Goal: Transaction & Acquisition: Purchase product/service

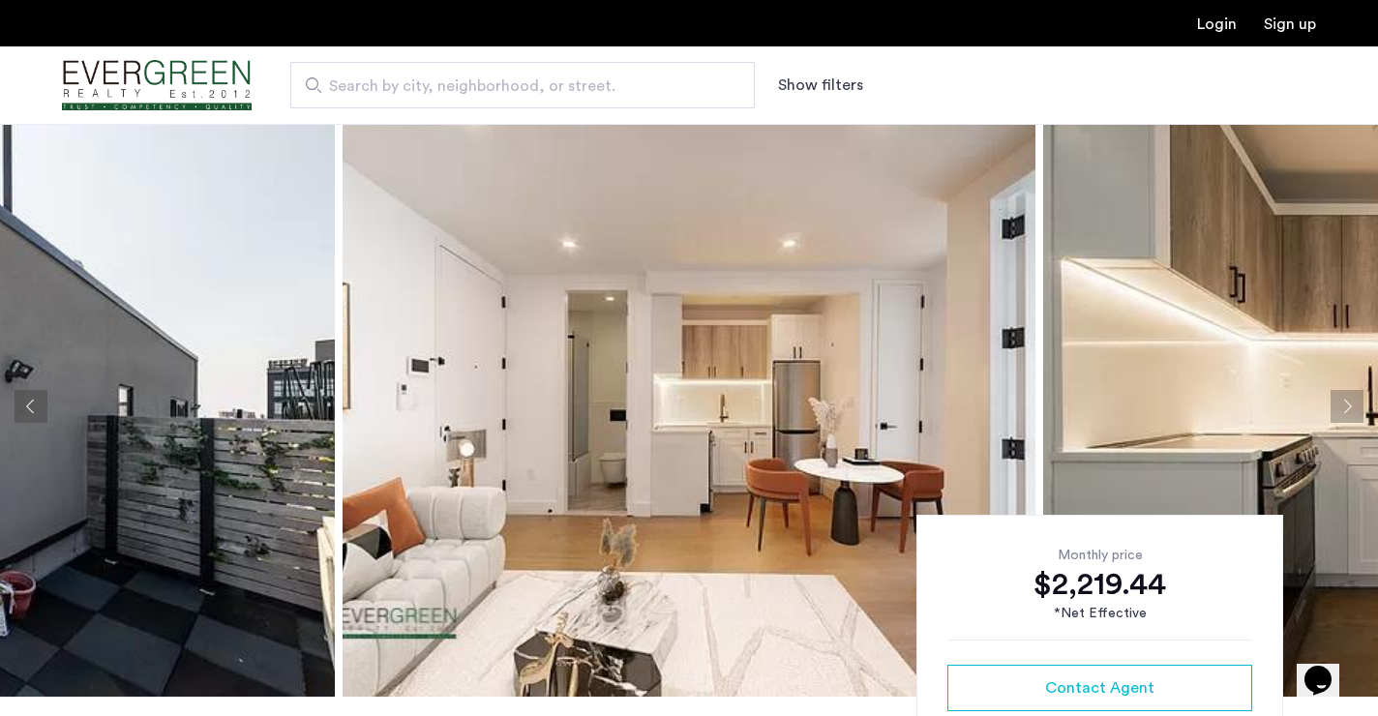
scroll to position [7, 0]
click at [1341, 409] on button "Next apartment" at bounding box center [1347, 407] width 33 height 33
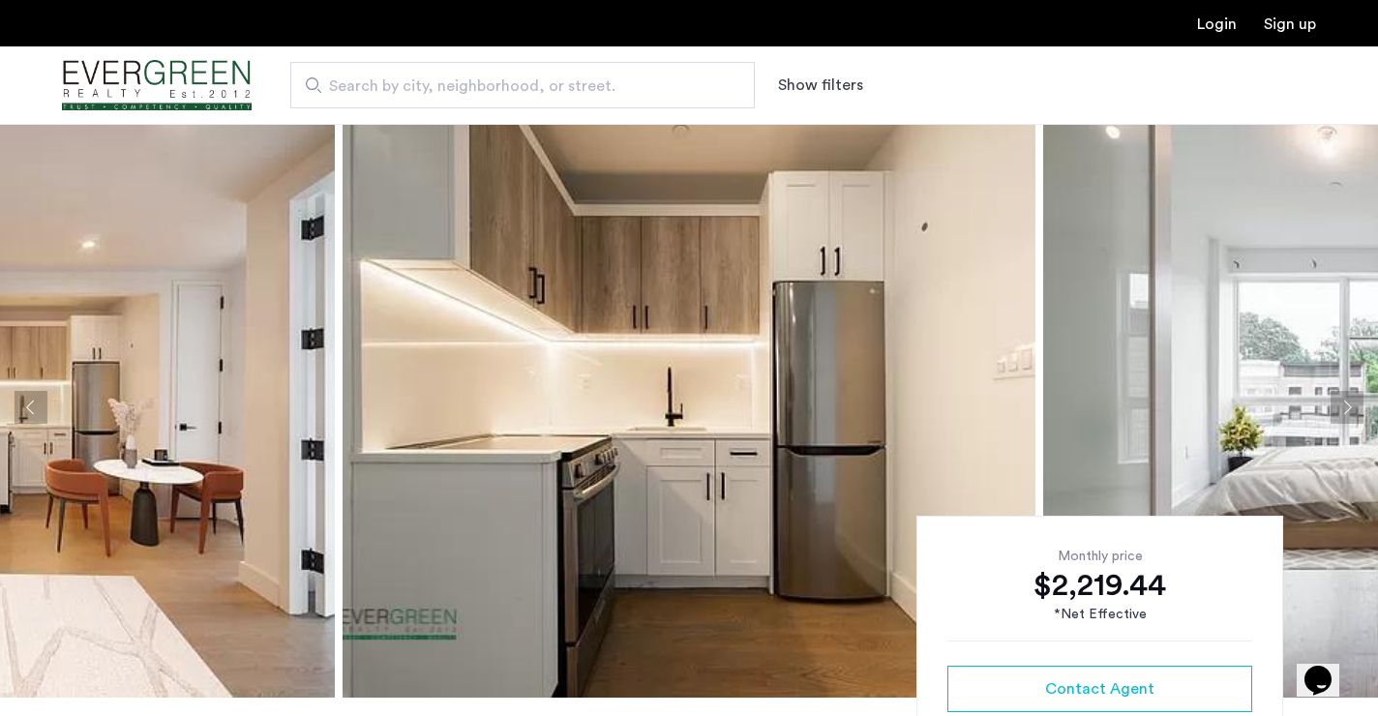
click at [1341, 409] on button "Next apartment" at bounding box center [1347, 407] width 33 height 33
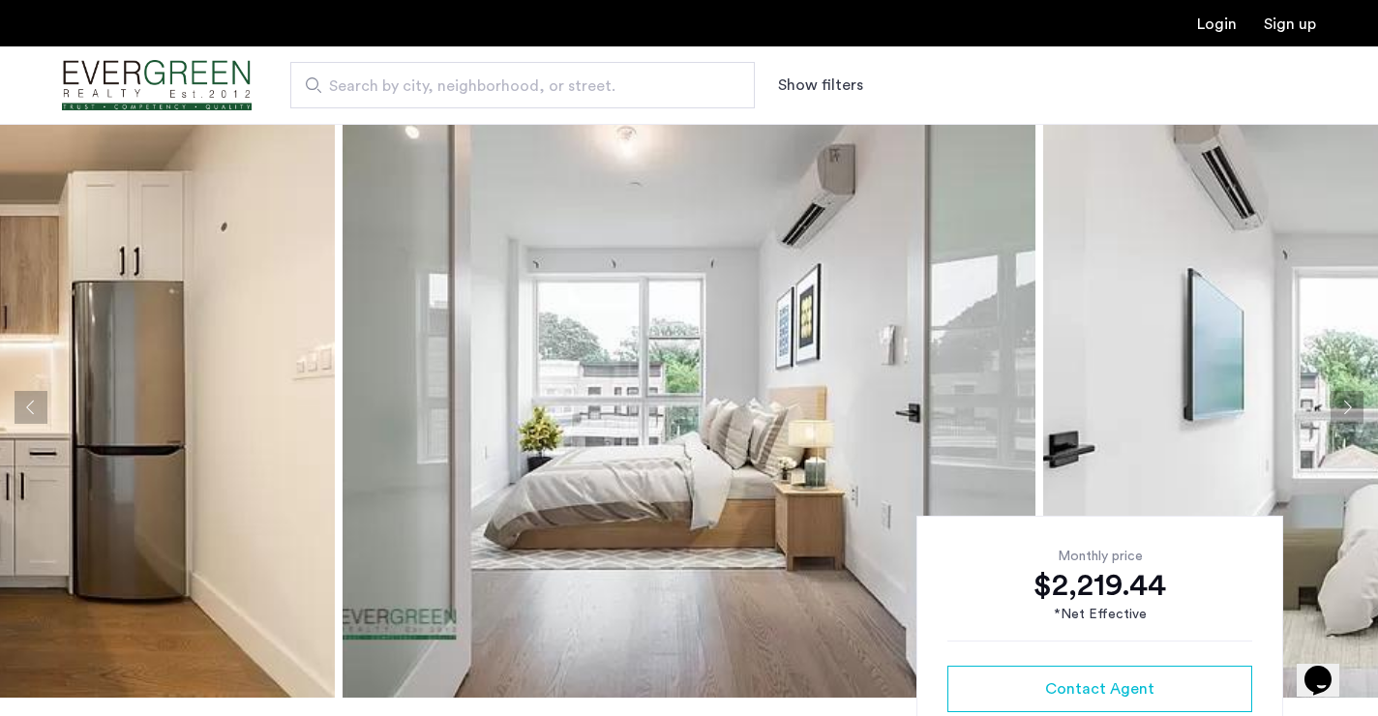
click at [1341, 409] on button "Next apartment" at bounding box center [1347, 407] width 33 height 33
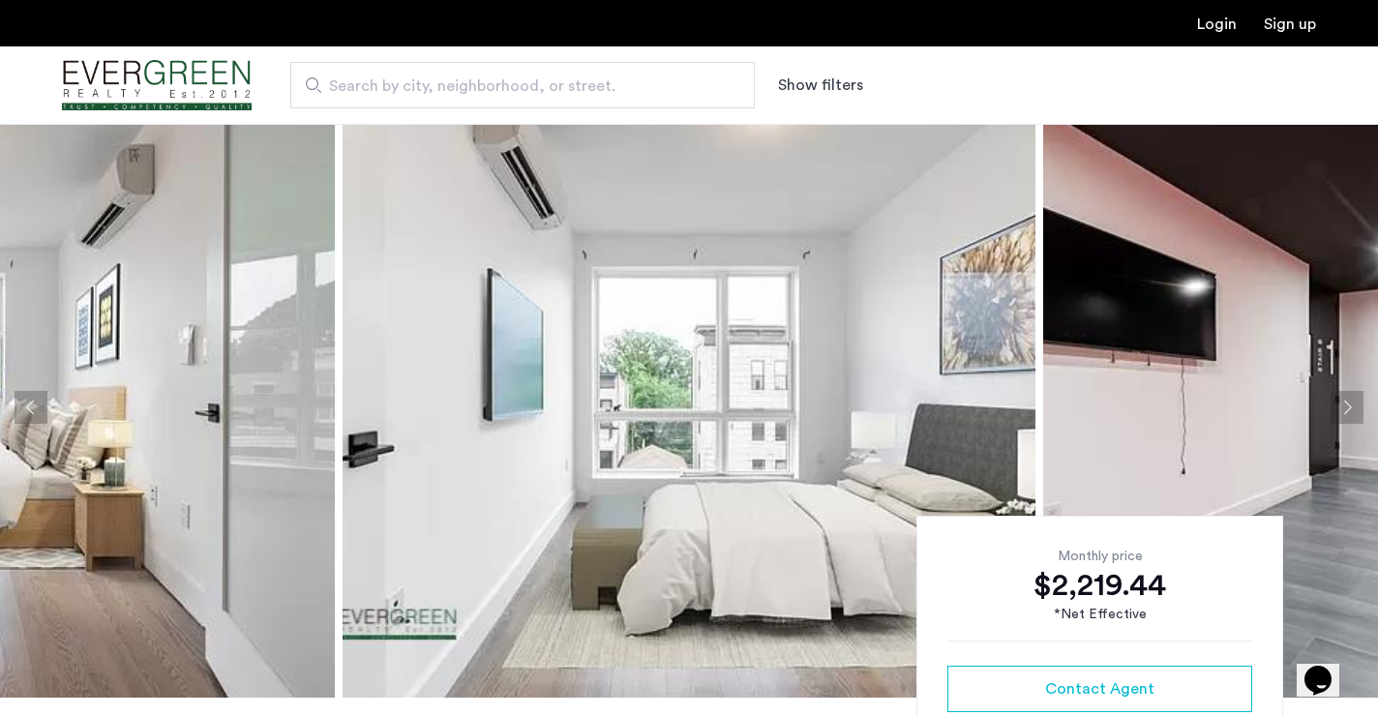
click at [1341, 410] on button "Next apartment" at bounding box center [1347, 407] width 33 height 33
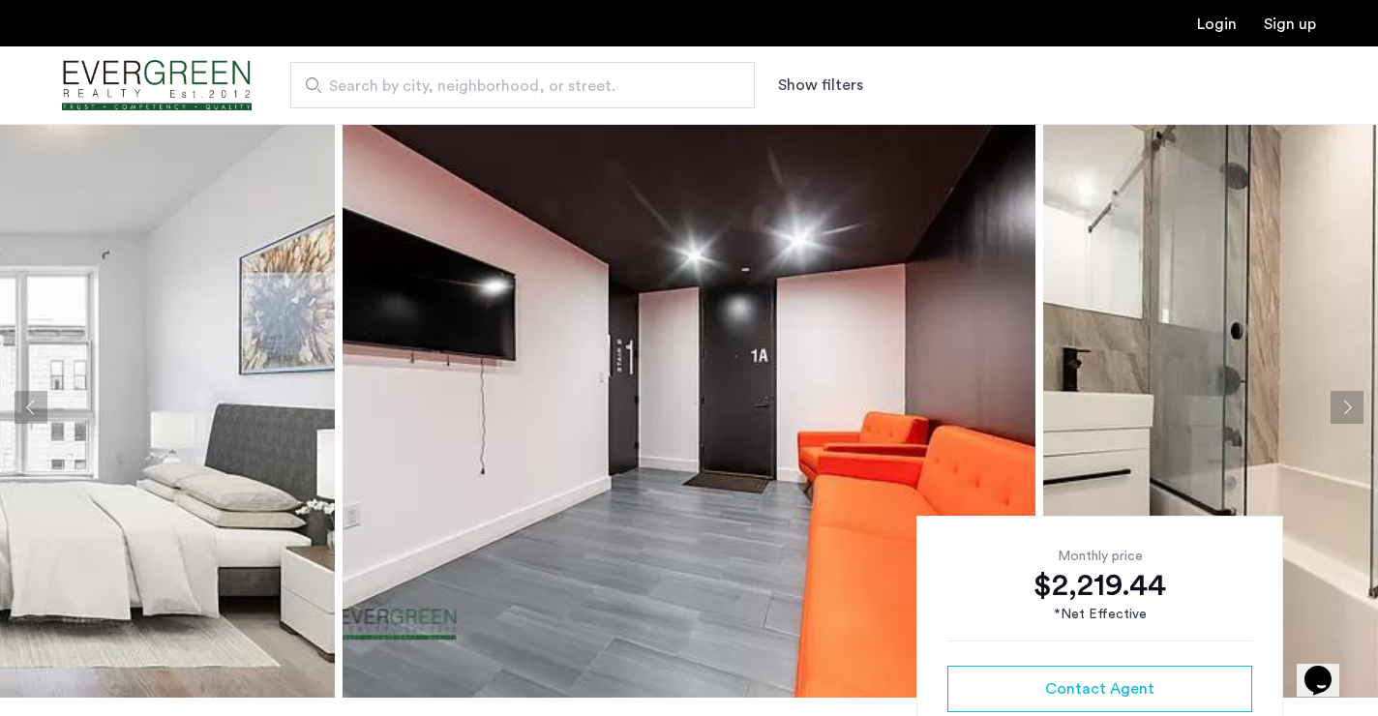
click at [1341, 410] on button "Next apartment" at bounding box center [1347, 407] width 33 height 33
